Goal: Browse casually

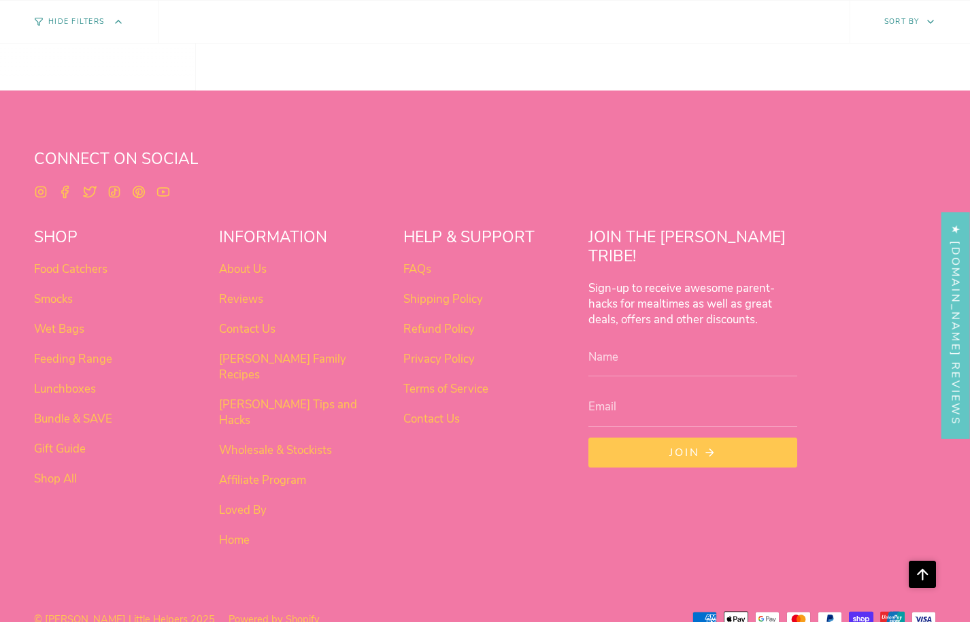
scroll to position [855, 0]
